Goal: Check status: Check status

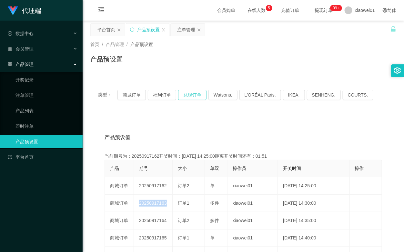
drag, startPoint x: 0, startPoint y: 0, endPoint x: 187, endPoint y: 95, distance: 210.2
click at [187, 95] on button "兑现订单" at bounding box center [192, 95] width 28 height 10
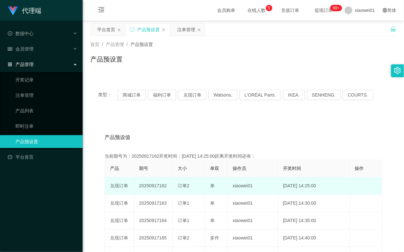
click at [149, 185] on td "20250917162" at bounding box center [153, 186] width 39 height 17
copy td "20250917162"
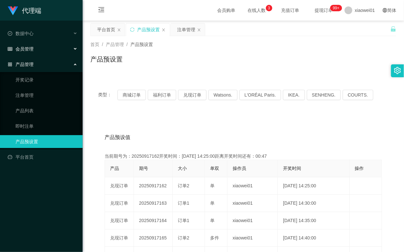
click at [28, 50] on span "会员管理" at bounding box center [21, 48] width 26 height 5
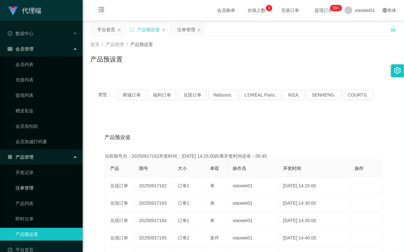
drag, startPoint x: 24, startPoint y: 188, endPoint x: 44, endPoint y: 184, distance: 21.1
click at [24, 188] on link "注单管理" at bounding box center [46, 188] width 62 height 13
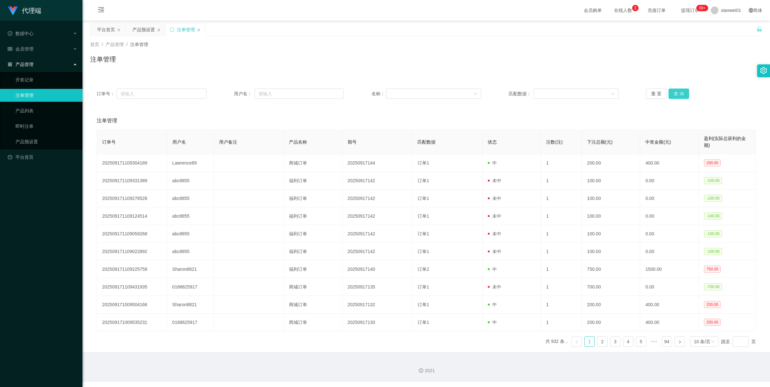
click at [403, 98] on button "查 询" at bounding box center [679, 94] width 21 height 10
click at [403, 98] on div "重 置 查 询" at bounding box center [701, 94] width 110 height 10
click at [403, 98] on button "查 询" at bounding box center [683, 94] width 28 height 10
click at [403, 98] on button "查 询" at bounding box center [679, 94] width 21 height 10
click at [403, 98] on div "重 置 查 询" at bounding box center [701, 94] width 110 height 10
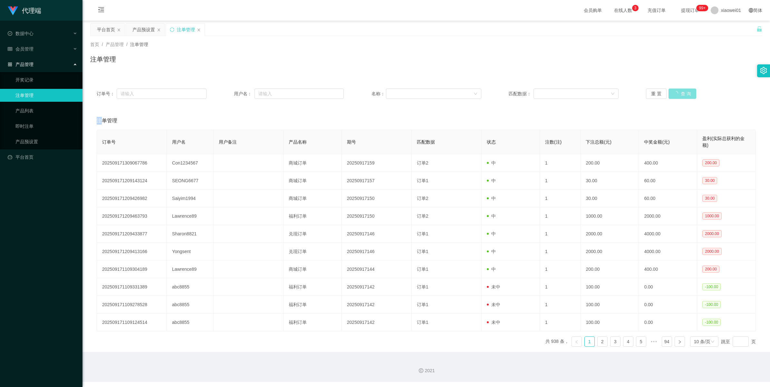
click at [403, 98] on button "查 询" at bounding box center [683, 94] width 28 height 10
click at [403, 98] on div "重 置 查 询" at bounding box center [701, 94] width 110 height 10
click at [403, 98] on button "查 询" at bounding box center [679, 94] width 21 height 10
click at [403, 98] on div "重 置 查 询" at bounding box center [701, 94] width 110 height 10
click at [403, 98] on button "查 询" at bounding box center [683, 94] width 28 height 10
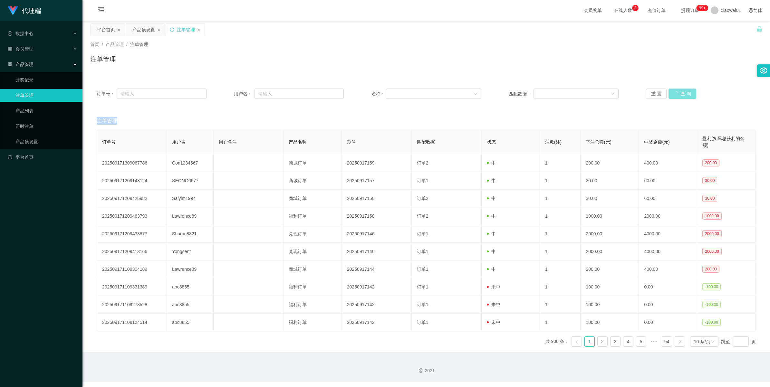
click at [403, 98] on div "重 置 查 询" at bounding box center [701, 94] width 110 height 10
click at [403, 98] on button "查 询" at bounding box center [679, 94] width 21 height 10
click at [403, 98] on div "重 置 查 询" at bounding box center [701, 94] width 110 height 10
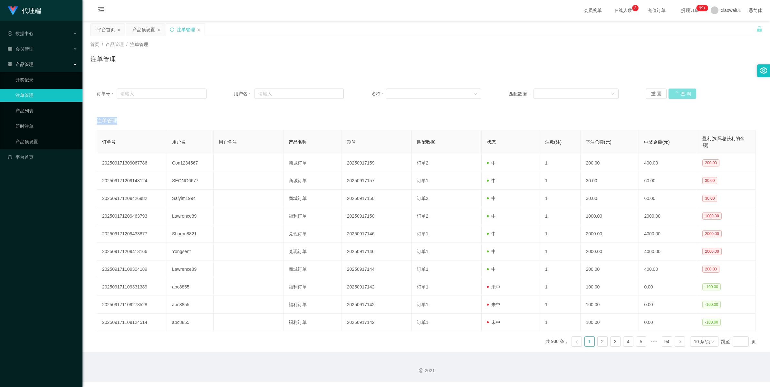
click at [403, 98] on button "查 询" at bounding box center [683, 94] width 28 height 10
click at [403, 98] on div "重 置 查 询" at bounding box center [701, 94] width 110 height 10
click at [403, 98] on button "查 询" at bounding box center [679, 94] width 21 height 10
click at [403, 98] on div "重 置 查 询" at bounding box center [701, 94] width 110 height 10
click at [403, 98] on button "查 询" at bounding box center [679, 94] width 21 height 10
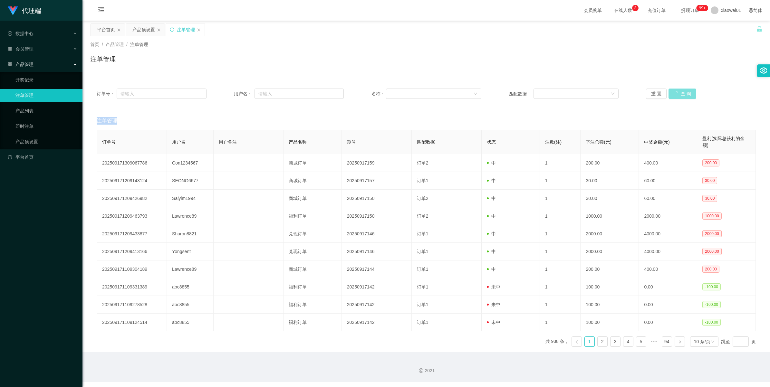
click at [403, 98] on div "重 置 查 询" at bounding box center [701, 94] width 110 height 10
click at [403, 98] on button "查 询" at bounding box center [679, 94] width 21 height 10
click at [403, 98] on div "重 置 查 询" at bounding box center [701, 94] width 110 height 10
click at [403, 97] on button "查 询" at bounding box center [679, 94] width 21 height 10
click at [403, 97] on div "重 置 查 询" at bounding box center [701, 94] width 110 height 10
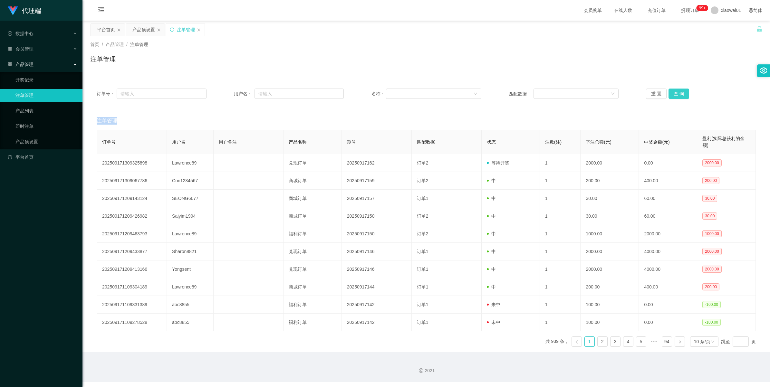
click at [403, 92] on button "查 询" at bounding box center [679, 94] width 21 height 10
click at [403, 92] on div "重 置 查 询" at bounding box center [701, 94] width 110 height 10
click at [403, 92] on button "查 询" at bounding box center [679, 94] width 21 height 10
click at [403, 92] on div "重 置 查 询" at bounding box center [701, 94] width 110 height 10
click at [403, 92] on button "查 询" at bounding box center [679, 94] width 21 height 10
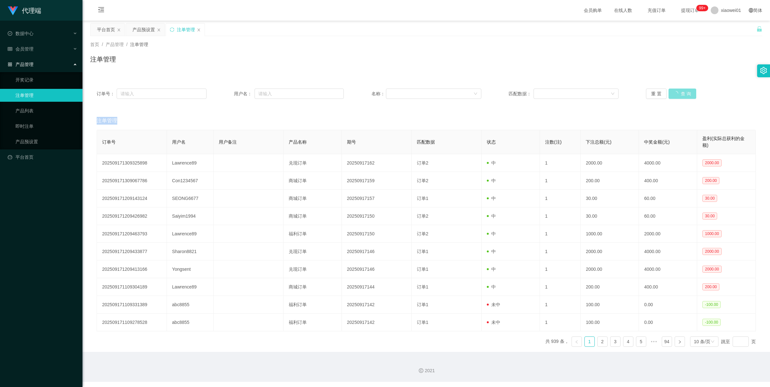
click at [403, 92] on div "重 置 查 询" at bounding box center [701, 94] width 110 height 10
click at [403, 98] on button "查 询" at bounding box center [679, 94] width 21 height 10
click at [403, 94] on div "重 置 查 询" at bounding box center [701, 94] width 110 height 10
click at [403, 94] on button "查 询" at bounding box center [679, 94] width 21 height 10
click at [403, 94] on div "重 置 查 询" at bounding box center [701, 94] width 110 height 10
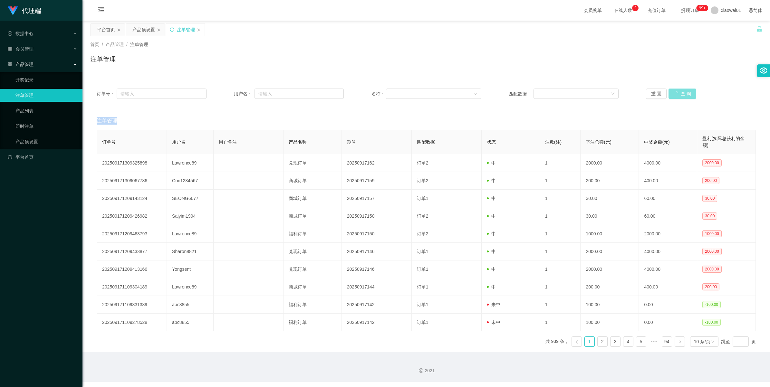
click at [403, 94] on button "查 询" at bounding box center [683, 94] width 28 height 10
click at [403, 94] on div "重 置 查 询" at bounding box center [701, 94] width 110 height 10
click at [403, 94] on button "查 询" at bounding box center [679, 94] width 21 height 10
click at [403, 94] on div "重 置 查 询" at bounding box center [701, 94] width 110 height 10
click at [403, 93] on button "查 询" at bounding box center [679, 94] width 21 height 10
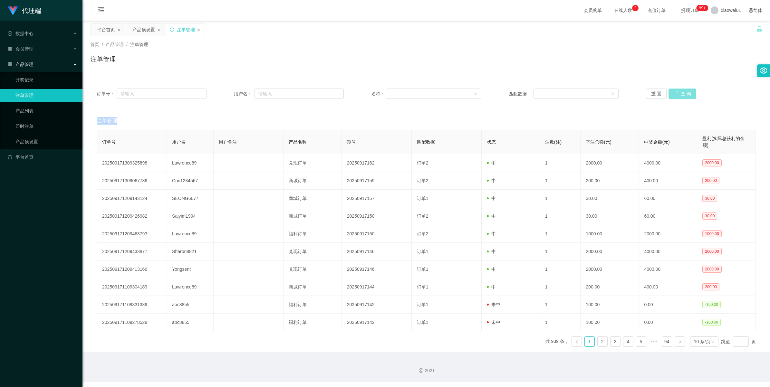
click at [403, 93] on div "重 置 查 询" at bounding box center [701, 94] width 110 height 10
click at [403, 93] on button "查 询" at bounding box center [679, 94] width 21 height 10
click at [403, 93] on div "重 置 查 询" at bounding box center [701, 94] width 110 height 10
click at [403, 93] on button "查 询" at bounding box center [679, 94] width 21 height 10
click at [403, 93] on div "重 置 查 询" at bounding box center [701, 94] width 110 height 10
